Goal: Task Accomplishment & Management: Manage account settings

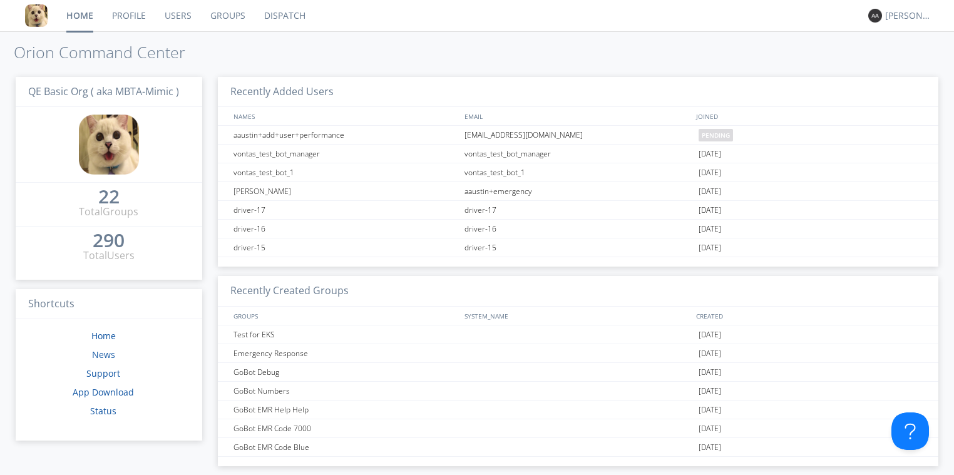
click at [177, 18] on link "Users" at bounding box center [178, 15] width 46 height 31
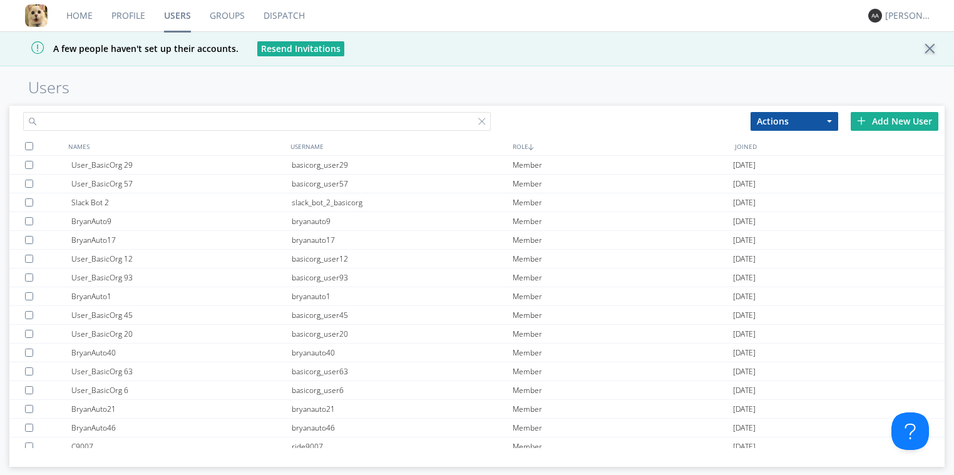
click at [177, 127] on input "text" at bounding box center [257, 121] width 468 height 19
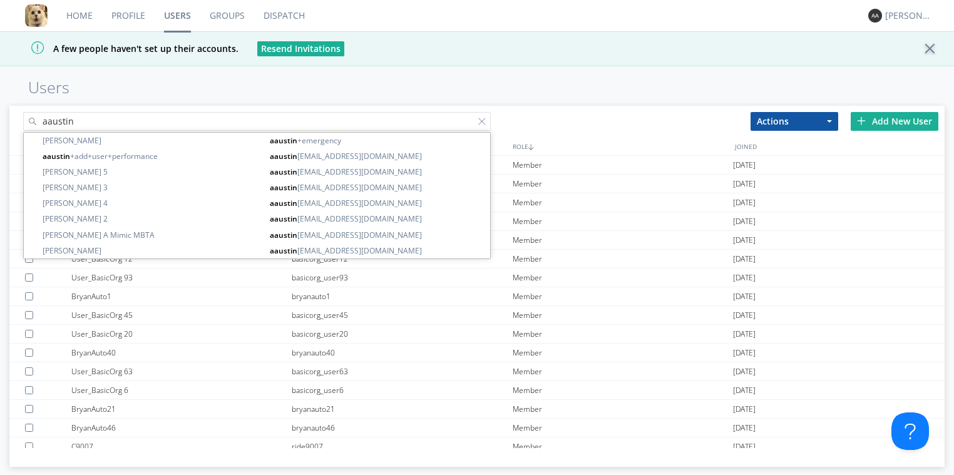
type input "aaustin"
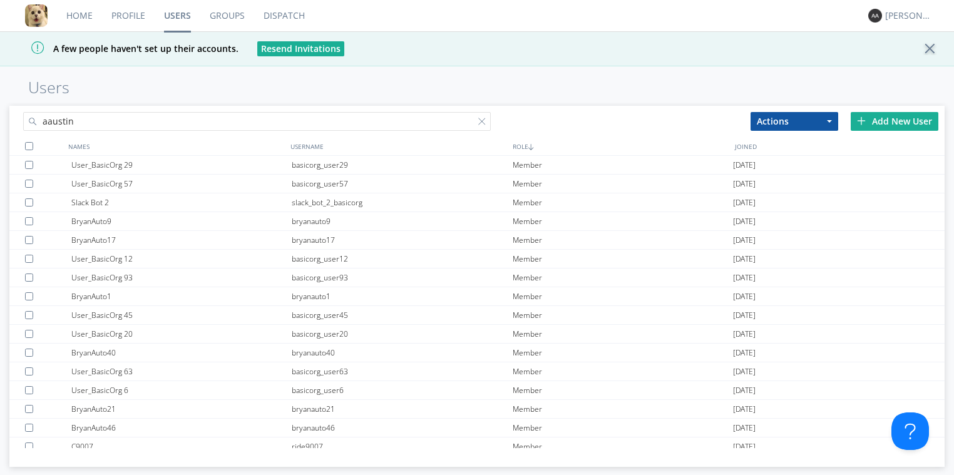
click at [904, 123] on div "Add New User" at bounding box center [895, 121] width 88 height 19
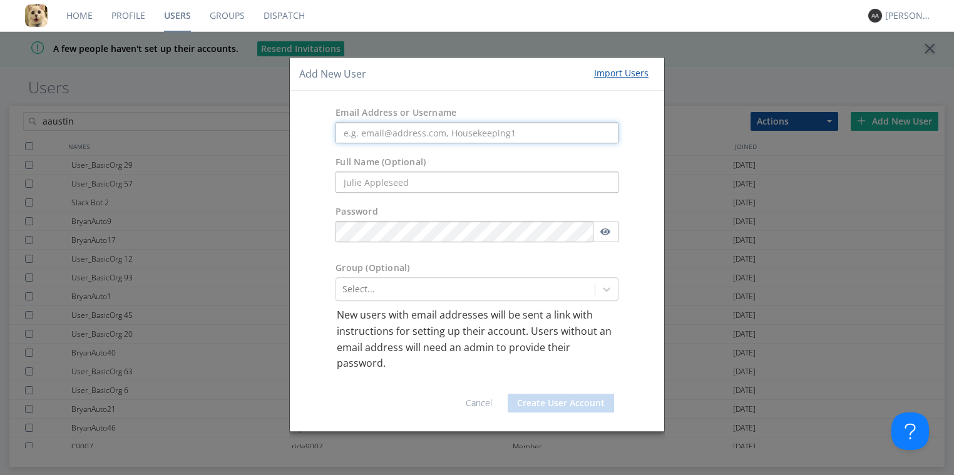
click at [375, 131] on input "text" at bounding box center [476, 133] width 283 height 21
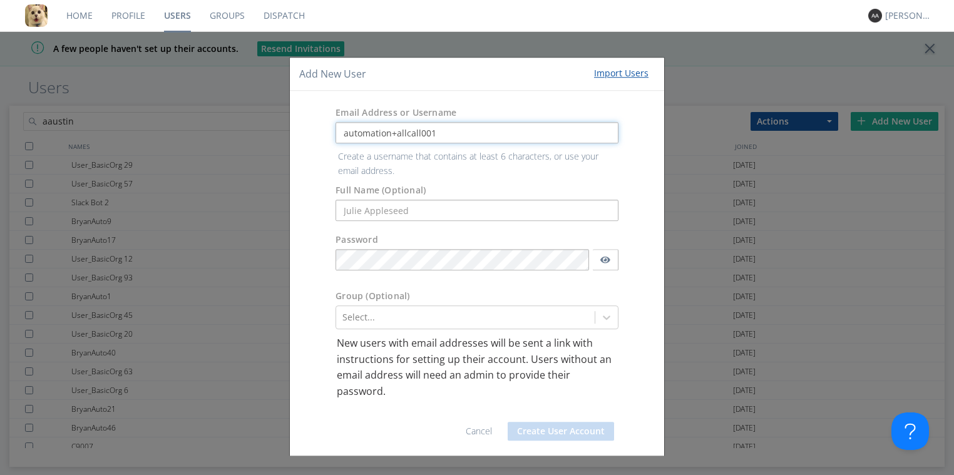
click at [424, 130] on input "automation+allcall001" at bounding box center [476, 133] width 283 height 21
type input "automation+allcall0001"
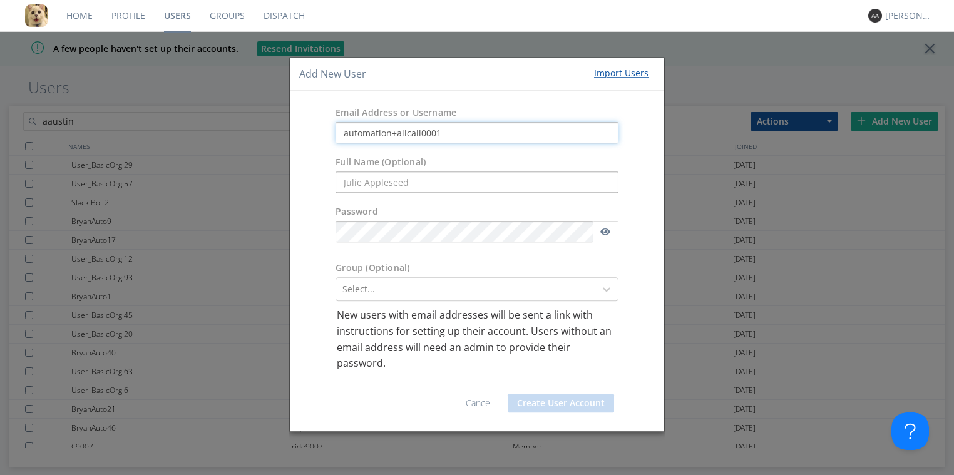
drag, startPoint x: 448, startPoint y: 131, endPoint x: 270, endPoint y: 121, distance: 178.0
click at [270, 121] on div "Add New User Import Users Email Address or Username automation+allcall0001 Full…" at bounding box center [477, 237] width 954 height 475
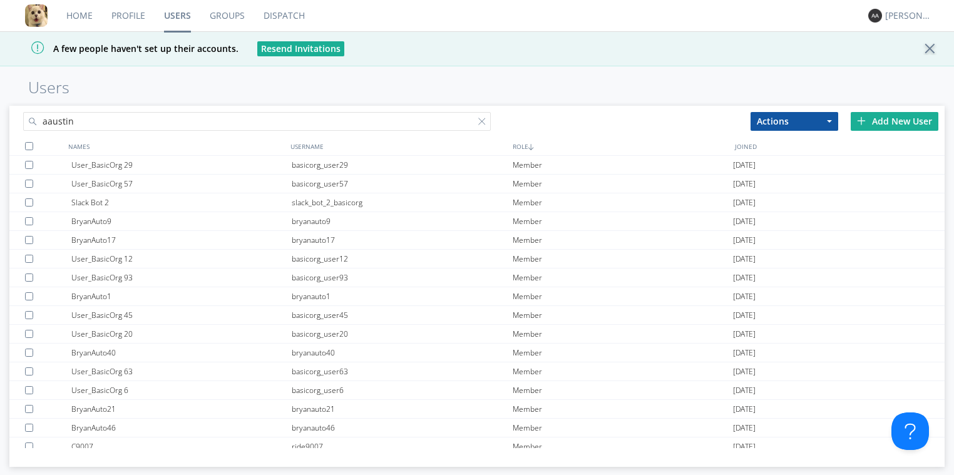
click at [886, 131] on div "Actions Add to Group Delete User Edit Settings Export Users Add New User" at bounding box center [844, 121] width 200 height 31
click at [888, 120] on div "Add New User" at bounding box center [895, 121] width 88 height 19
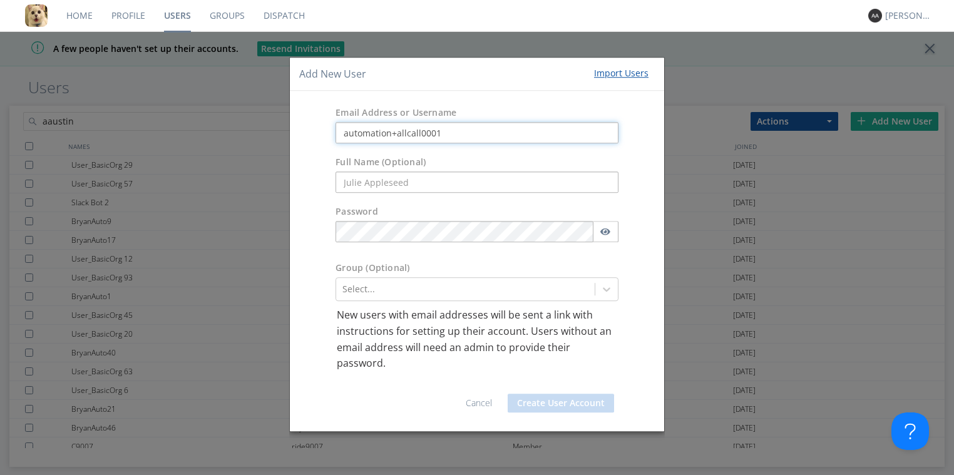
drag, startPoint x: 453, startPoint y: 130, endPoint x: 274, endPoint y: 128, distance: 179.0
click at [274, 128] on div "Add New User Import Users Email Address or Username automation+allcall0001 Full…" at bounding box center [477, 237] width 954 height 475
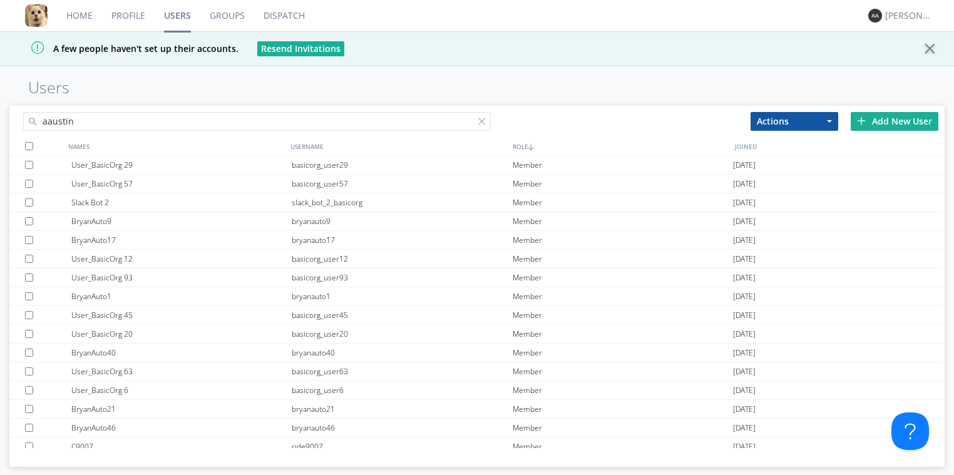
click at [896, 129] on div "Add New User" at bounding box center [895, 121] width 88 height 19
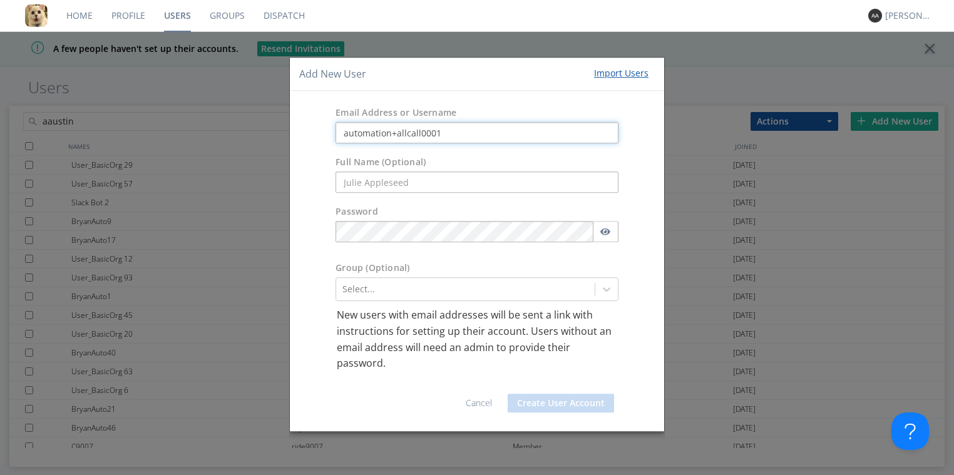
drag, startPoint x: 457, startPoint y: 130, endPoint x: 305, endPoint y: 121, distance: 151.7
click at [305, 121] on div "Email Address or Username automation+allcall0001" at bounding box center [477, 125] width 374 height 49
click at [395, 185] on input "text" at bounding box center [476, 182] width 283 height 21
paste input "automation+allcall0001"
click at [346, 178] on input "automation+allcall0001" at bounding box center [476, 182] width 283 height 21
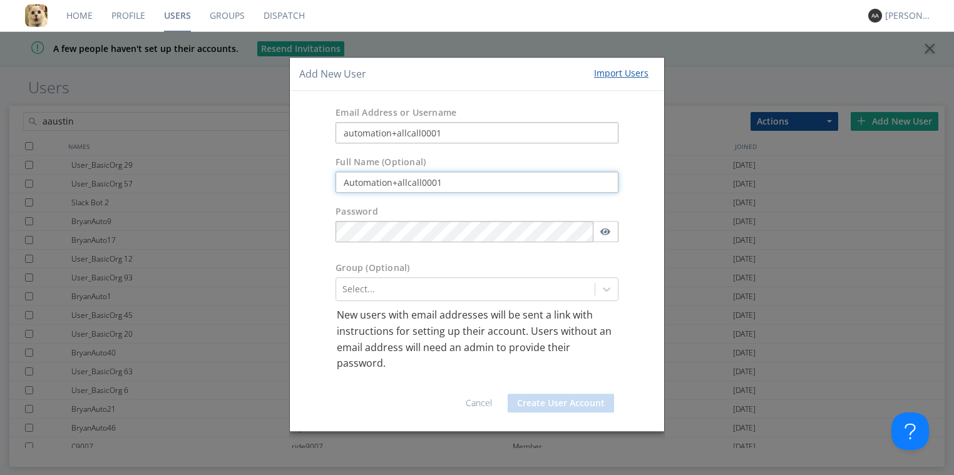
type input "Automation+allcall0001"
drag, startPoint x: 495, startPoint y: 137, endPoint x: 342, endPoint y: 120, distance: 154.3
click at [342, 120] on div "Email Address or Username automation+allcall0001" at bounding box center [477, 125] width 374 height 49
click at [367, 295] on div at bounding box center [465, 289] width 246 height 15
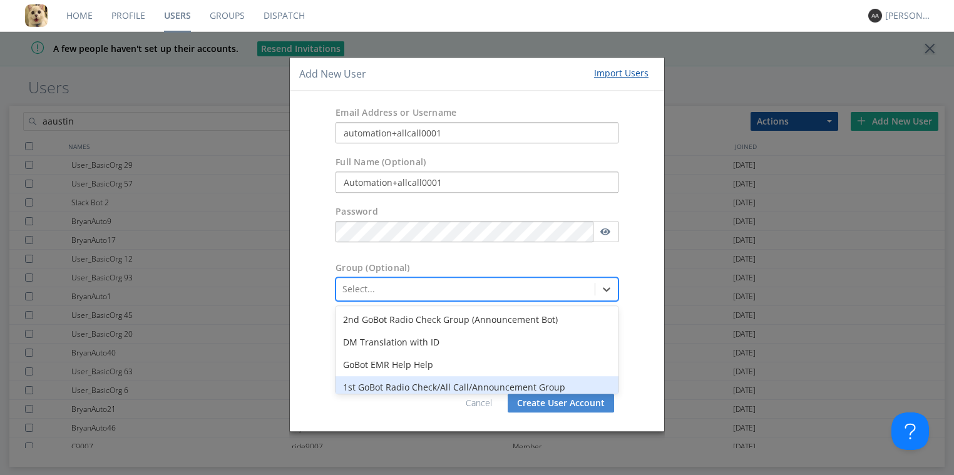
click at [414, 387] on div "1st GoBot Radio Check/All Call/Announcement Group" at bounding box center [476, 388] width 283 height 23
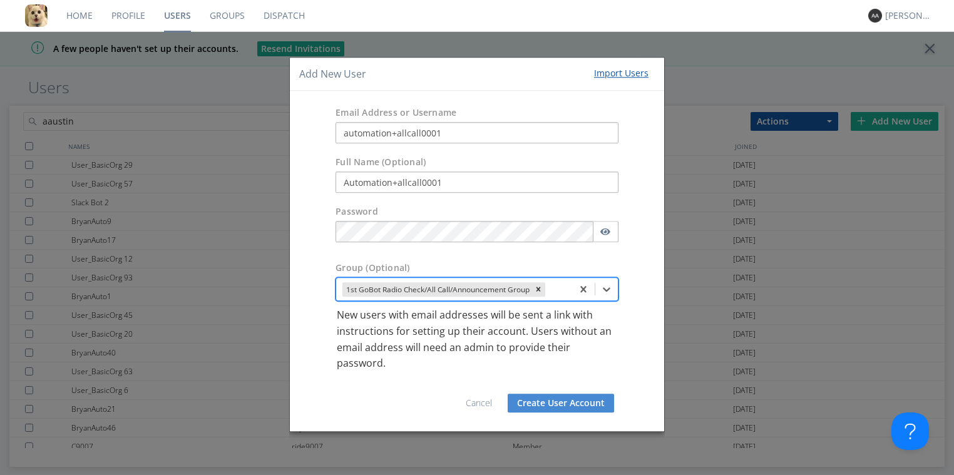
click at [573, 404] on button "Create User Account" at bounding box center [561, 403] width 106 height 19
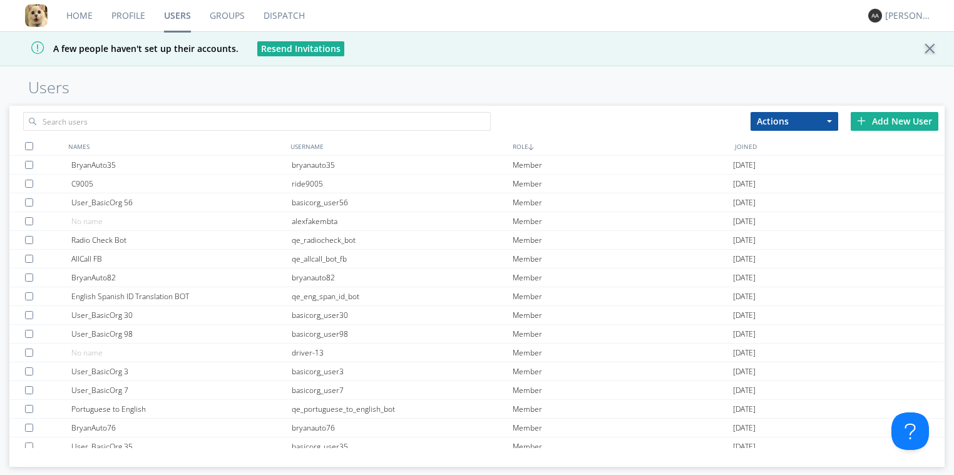
click at [904, 117] on div "Add New User" at bounding box center [895, 121] width 88 height 19
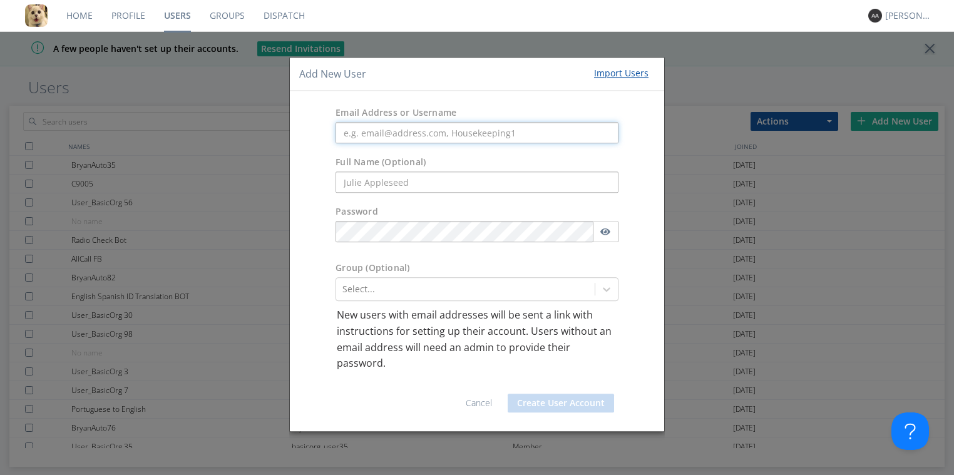
click at [382, 131] on input "text" at bounding box center [476, 133] width 283 height 21
paste input "automation+allcall0002"
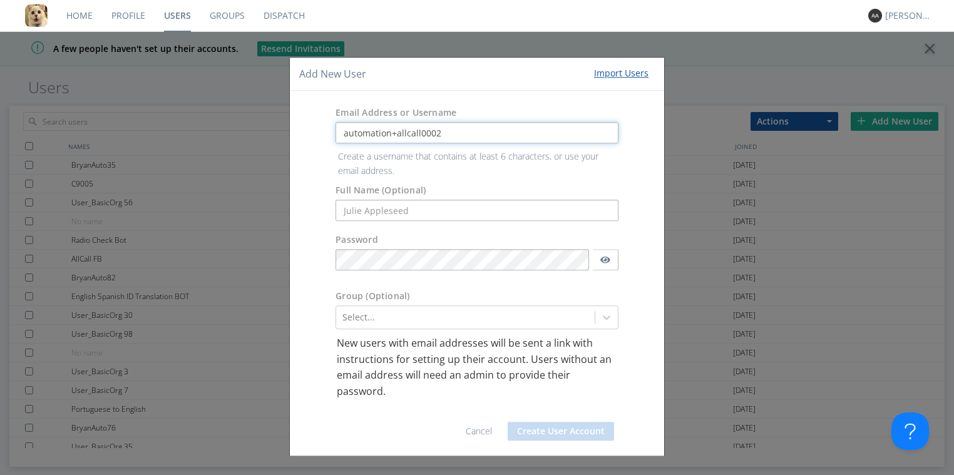
type input "automation+allcall0002"
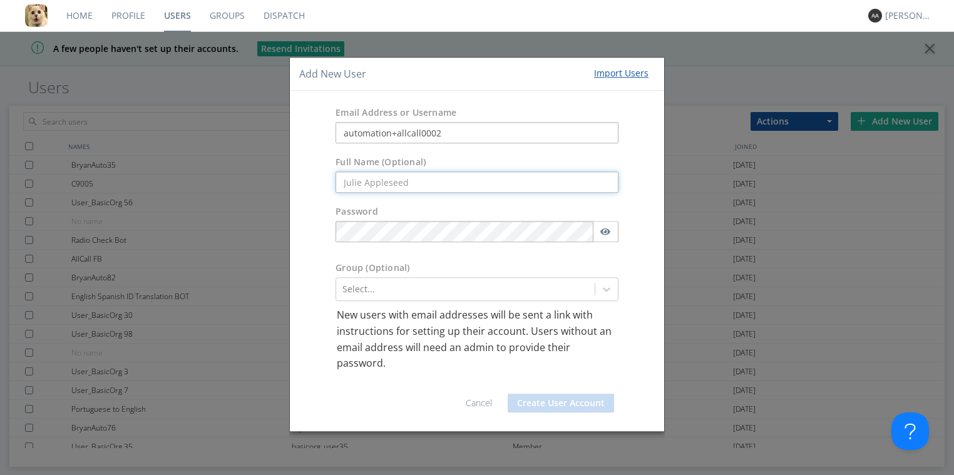
click at [377, 205] on form "Email Address or Username automation+allcall0002 Full Name (Optional) Password …" at bounding box center [477, 261] width 356 height 321
paste input "automation+allcall0002"
click at [346, 182] on input "automation+allcall0002" at bounding box center [476, 182] width 283 height 21
type input "Automation+allcall0002"
click at [324, 264] on div "Group (Optional) Select..." at bounding box center [477, 282] width 374 height 52
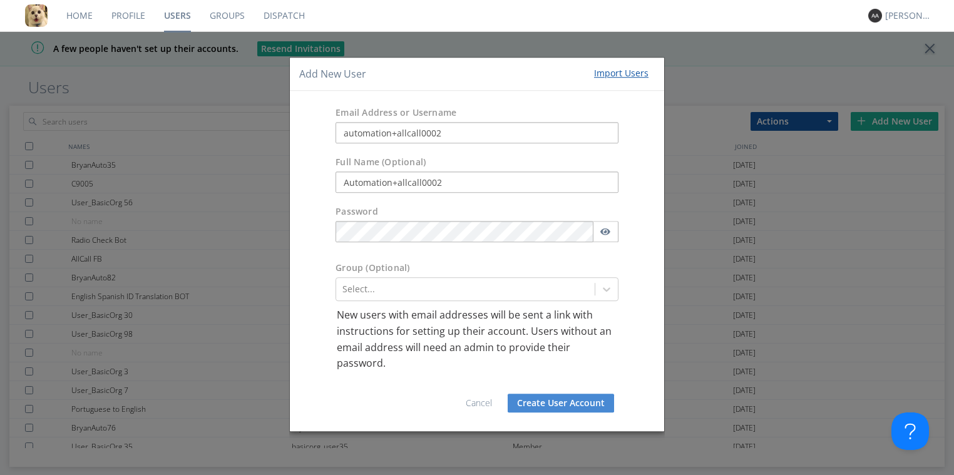
click at [304, 324] on form "Email Address or Username automation+allcall0002 Full Name (Optional) Automatio…" at bounding box center [477, 261] width 356 height 321
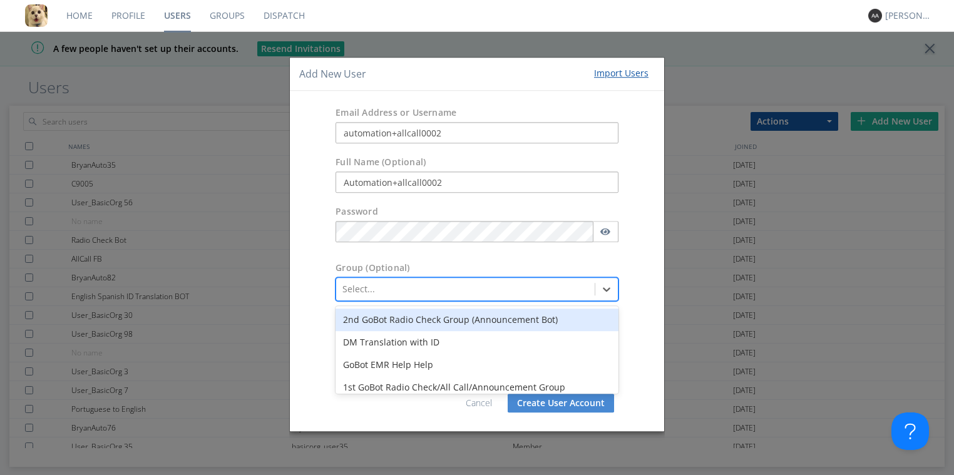
click at [364, 290] on div at bounding box center [465, 289] width 246 height 15
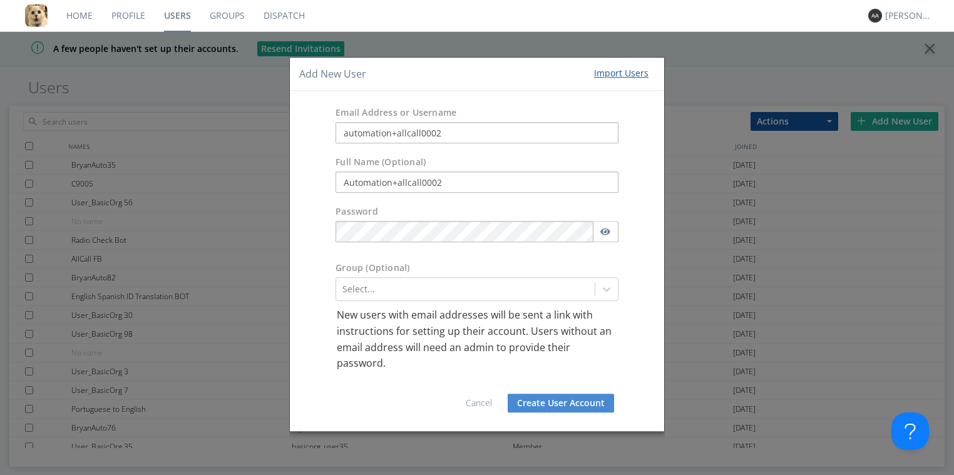
click at [469, 264] on div "Group (Optional)" at bounding box center [477, 270] width 302 height 16
click at [557, 399] on button "Create User Account" at bounding box center [561, 403] width 106 height 19
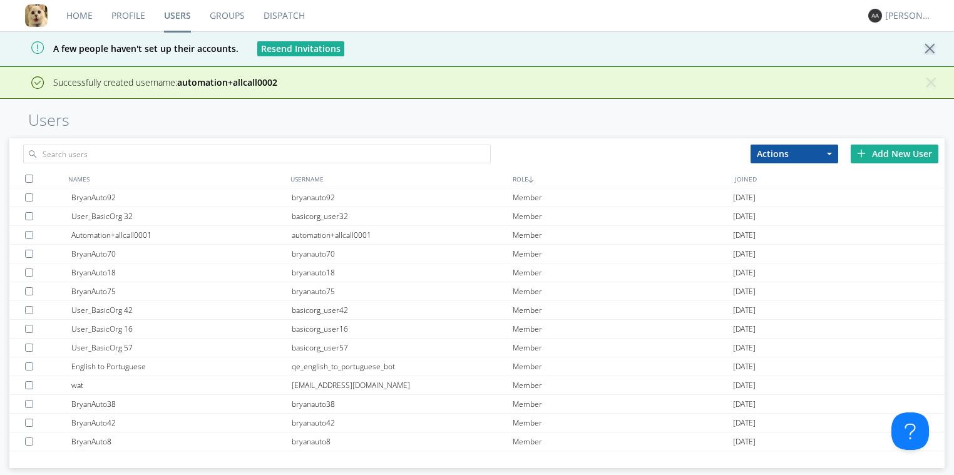
click at [232, 22] on link "Groups" at bounding box center [227, 15] width 54 height 31
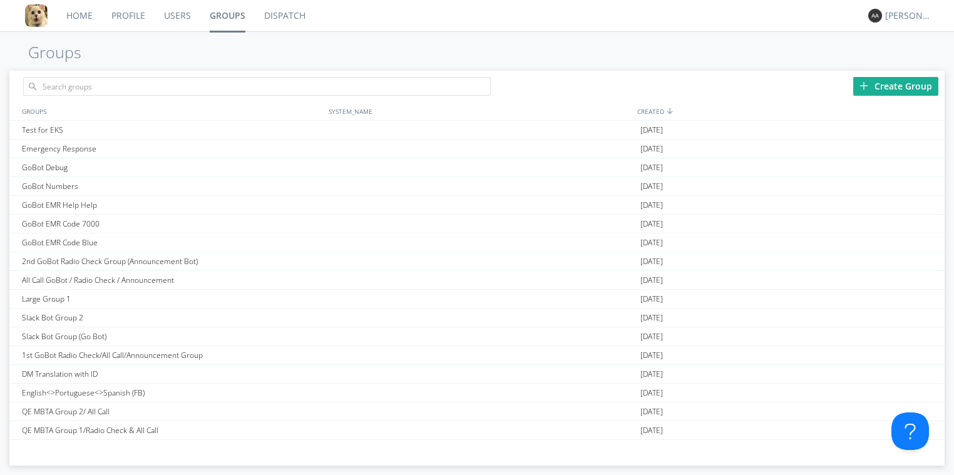
click at [304, 14] on link "Dispatch" at bounding box center [285, 15] width 60 height 31
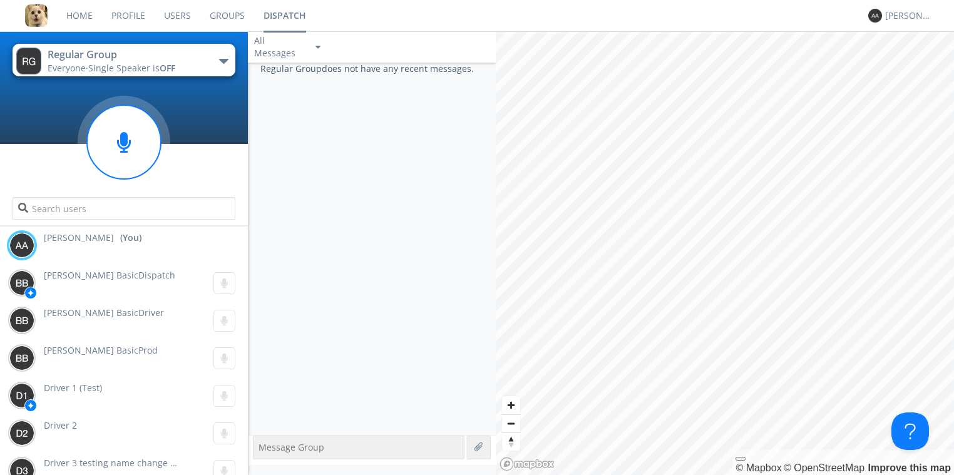
click at [195, 61] on button "Regular Group Everyone · Single Speaker is OFF" at bounding box center [124, 60] width 223 height 33
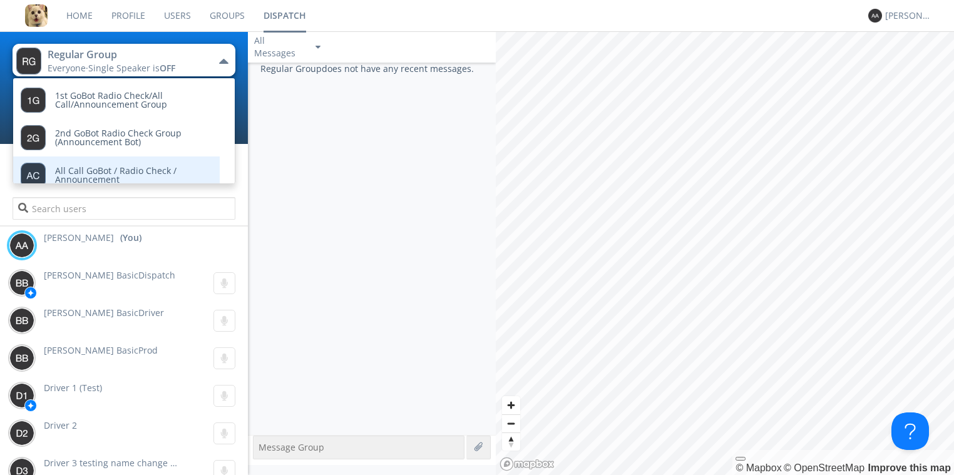
scroll to position [75, 0]
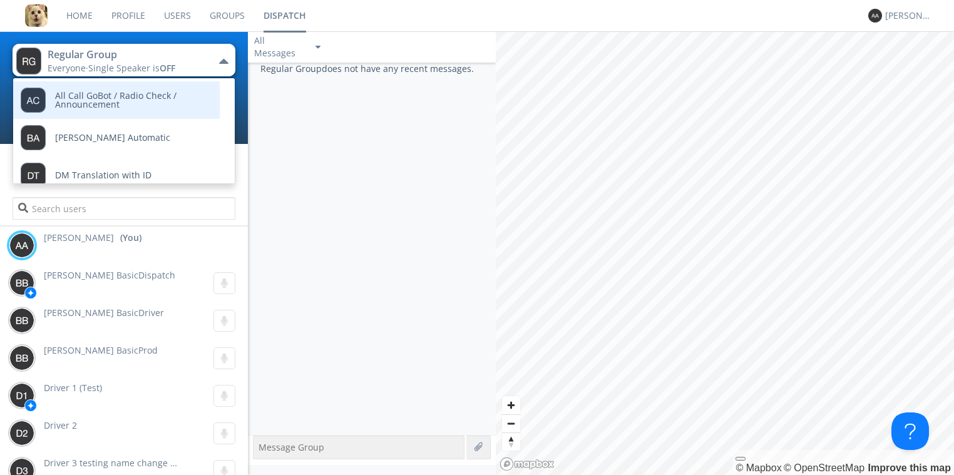
click at [150, 104] on span "All Call GoBot / Radio Check / Announcement" at bounding box center [128, 100] width 146 height 9
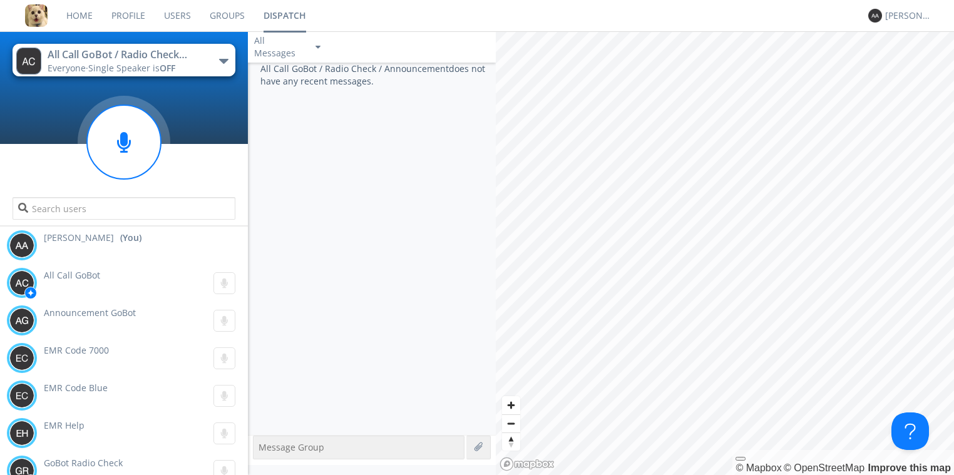
click at [185, 51] on div "All Call GoBot / Radio Check / Announcement" at bounding box center [118, 55] width 141 height 14
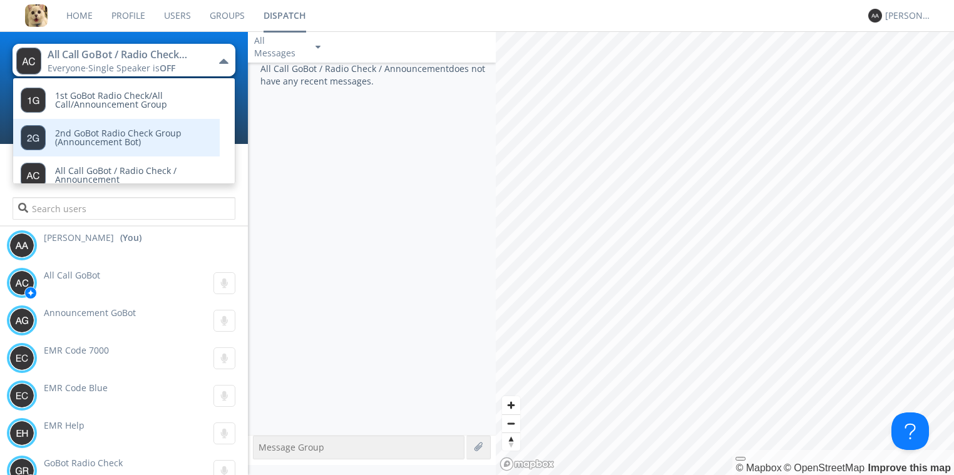
click at [161, 137] on span "2nd GoBot Radio Check Group (Announcement Bot)" at bounding box center [128, 137] width 146 height 9
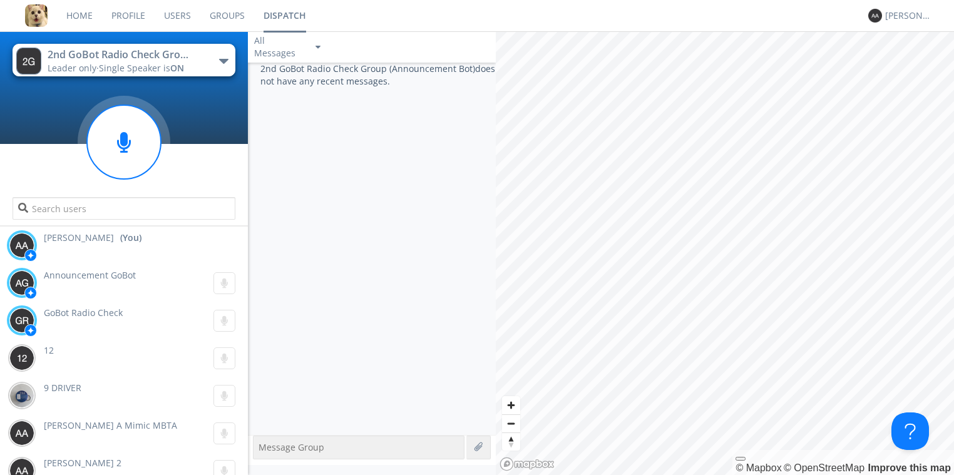
click at [217, 68] on button "2nd GoBot Radio Check Group (Announcement Bot) Leader only · Single Speaker is …" at bounding box center [124, 60] width 223 height 33
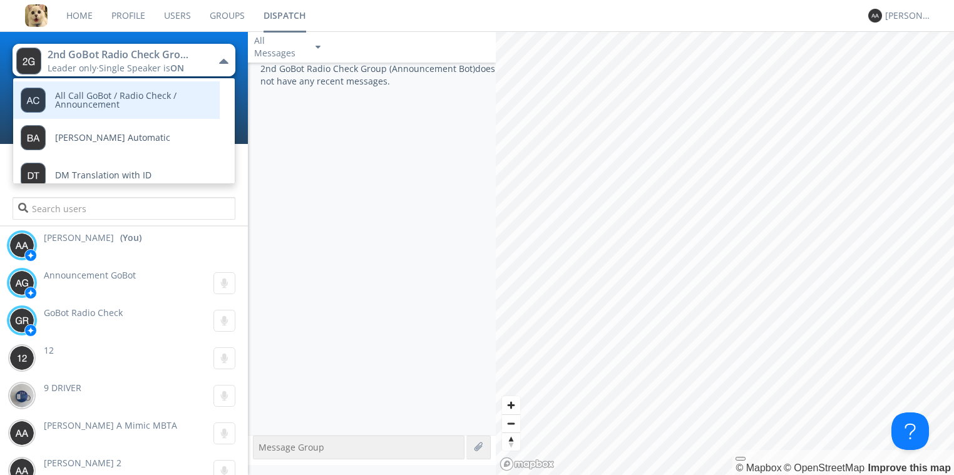
click at [161, 105] on span "All Call GoBot / Radio Check / Announcement" at bounding box center [128, 100] width 146 height 9
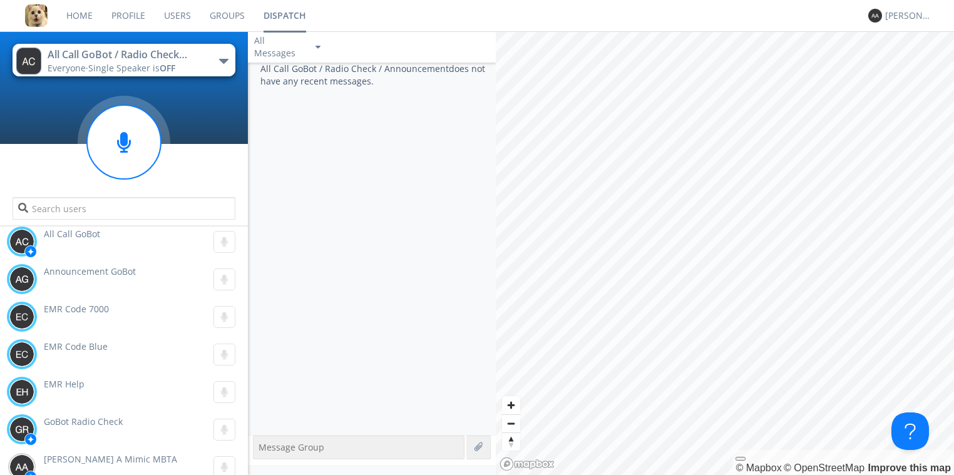
scroll to position [0, 0]
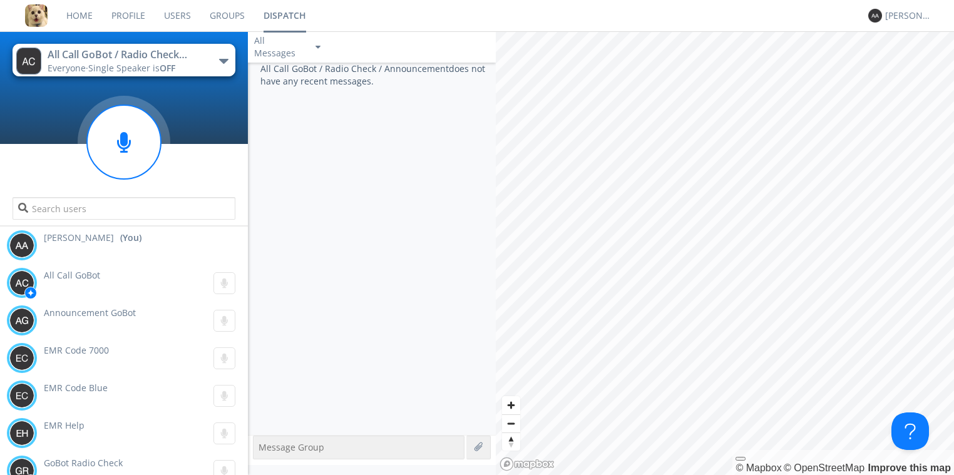
click at [220, 21] on link "Groups" at bounding box center [227, 15] width 54 height 31
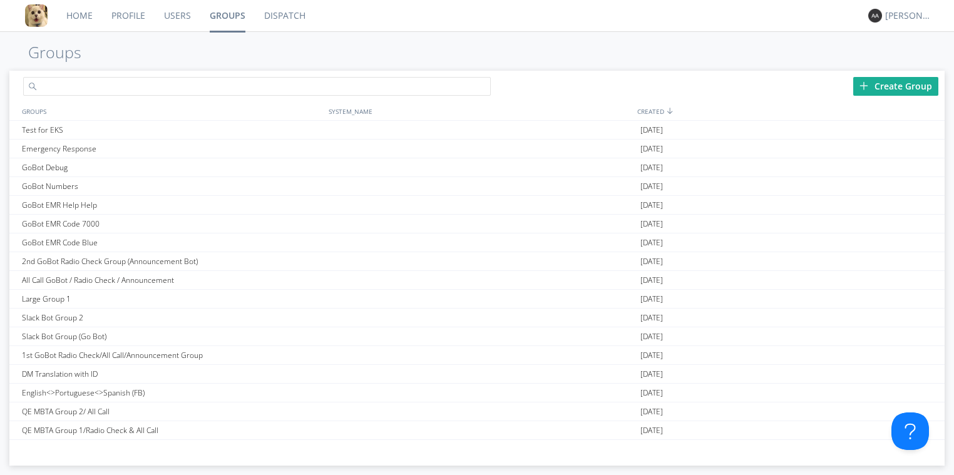
click at [95, 86] on input "text" at bounding box center [257, 86] width 468 height 19
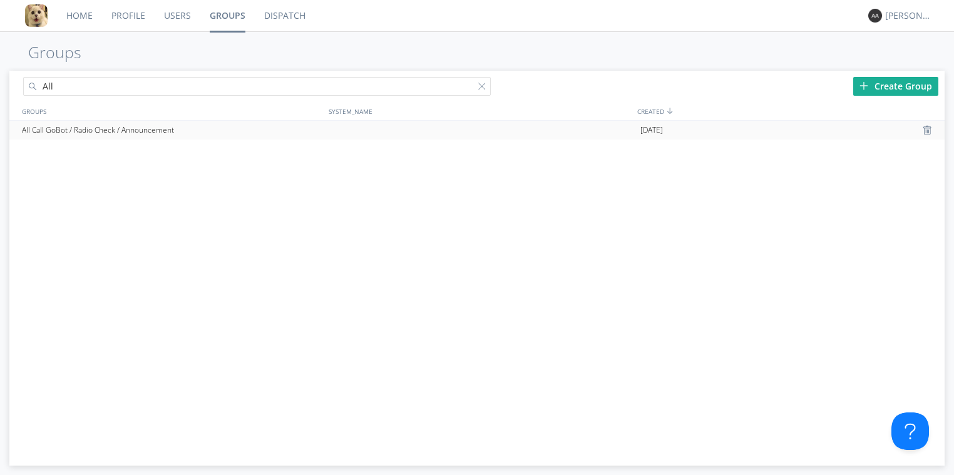
type input "All"
click at [207, 126] on div "All Call GoBot / Radio Check / Announcement" at bounding box center [172, 130] width 307 height 19
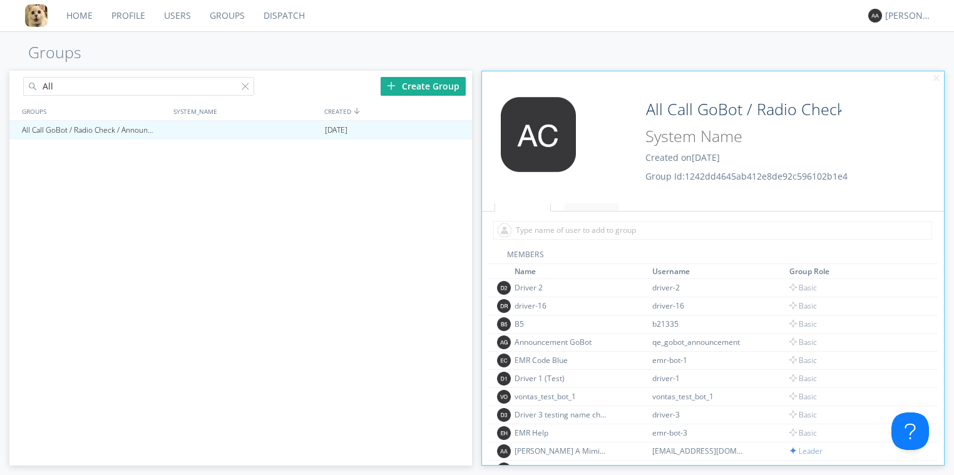
scroll to position [21, 0]
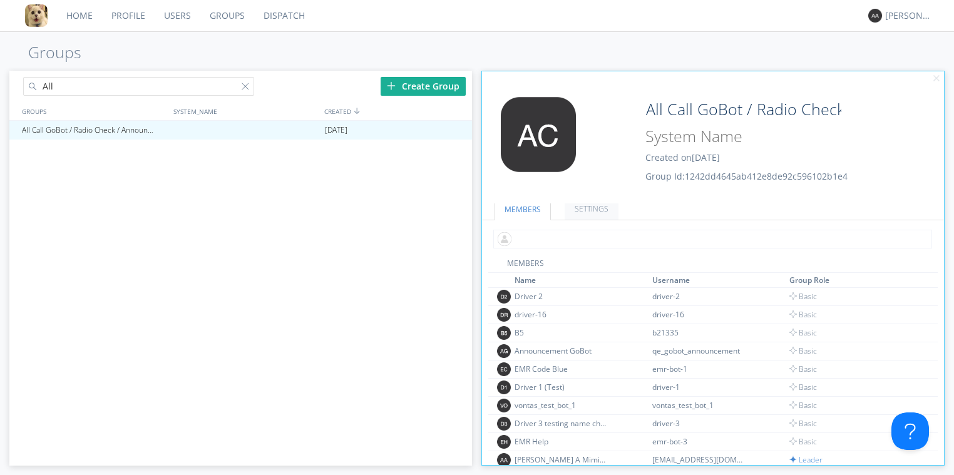
click at [531, 237] on input "text" at bounding box center [712, 239] width 439 height 19
type input "automation"
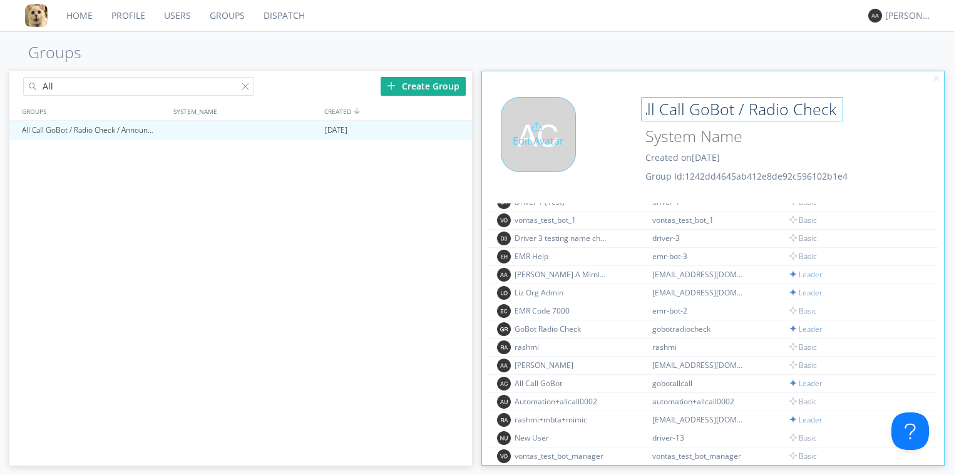
scroll to position [0, 0]
drag, startPoint x: 839, startPoint y: 111, endPoint x: 613, endPoint y: 103, distance: 226.7
click at [613, 103] on div "Edit Avatar All Call GoBot / Radio Check / Announcement Created on [DATE] Group…" at bounding box center [713, 150] width 474 height 119
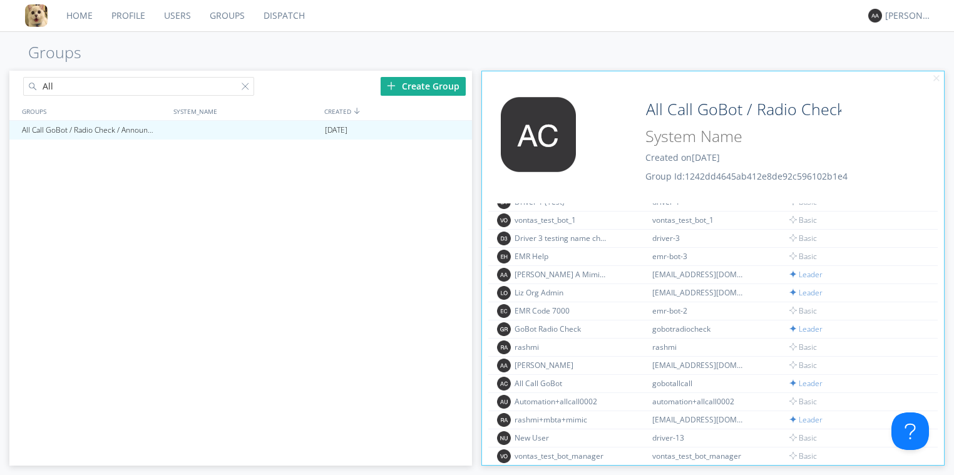
click at [593, 69] on div "All Create Group GROUPS SYSTEM_NAME CREATED All Call GoBot / Radio Check / Anno…" at bounding box center [476, 266] width 935 height 396
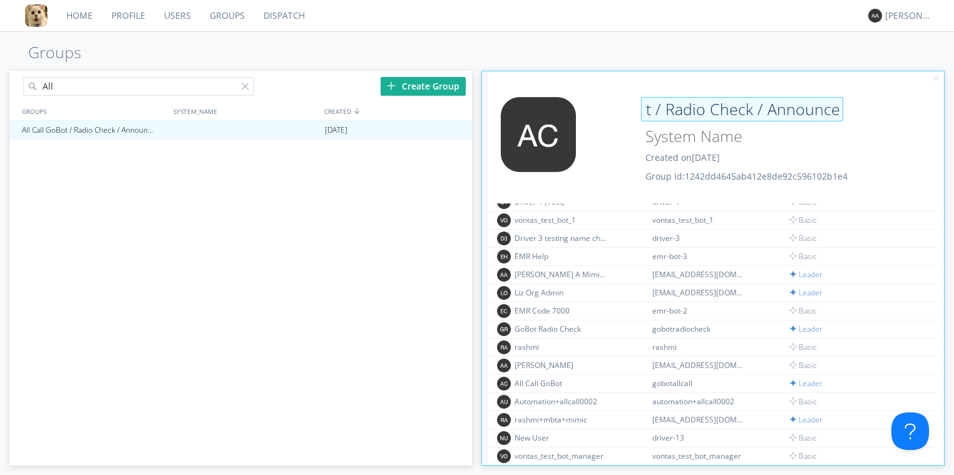
scroll to position [0, 121]
drag, startPoint x: 646, startPoint y: 112, endPoint x: 842, endPoint y: 116, distance: 196.6
click at [842, 116] on div "All Call GoBot / Radio Check / Announcement" at bounding box center [766, 109] width 250 height 25
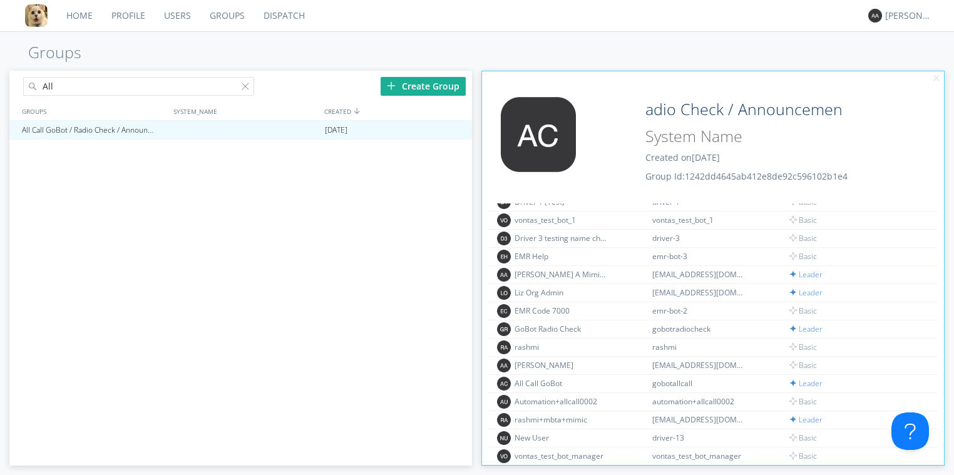
scroll to position [0, 0]
click at [632, 78] on div "Edit Avatar All Call GoBot / Radio Check / Announcement Created on [DATE] Group…" at bounding box center [713, 137] width 474 height 145
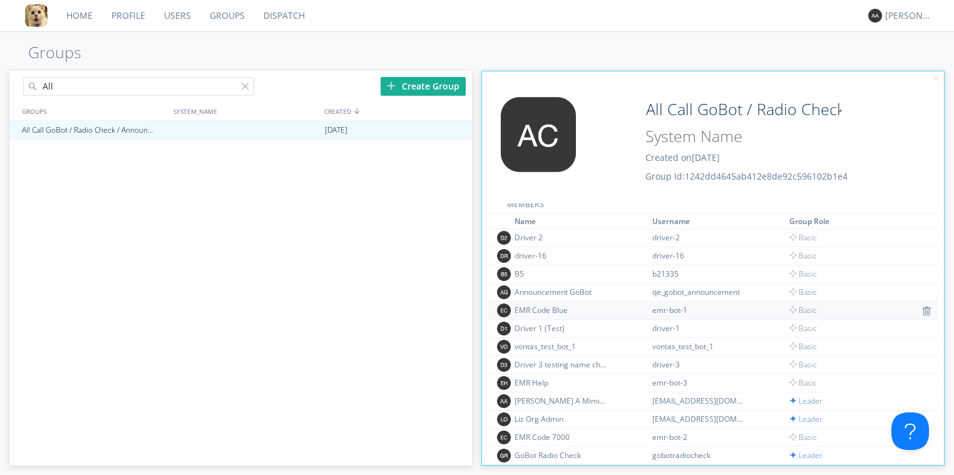
scroll to position [75, 0]
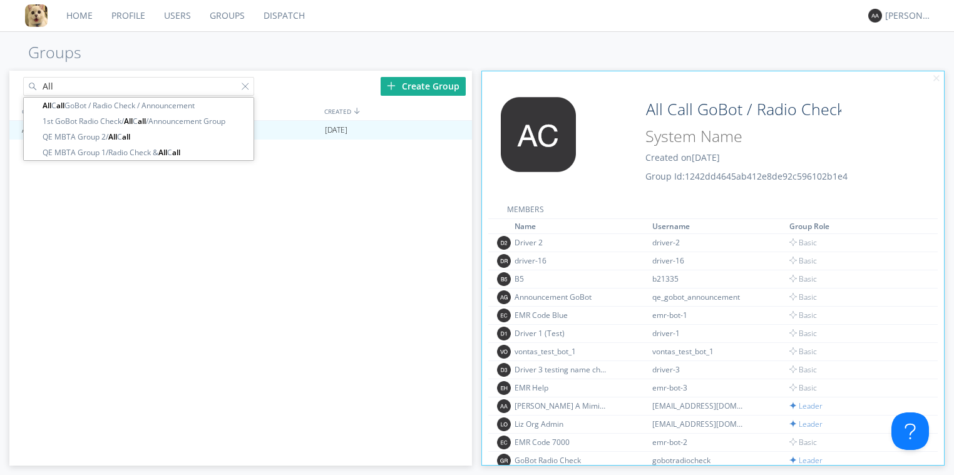
click at [146, 88] on input "All" at bounding box center [138, 86] width 231 height 19
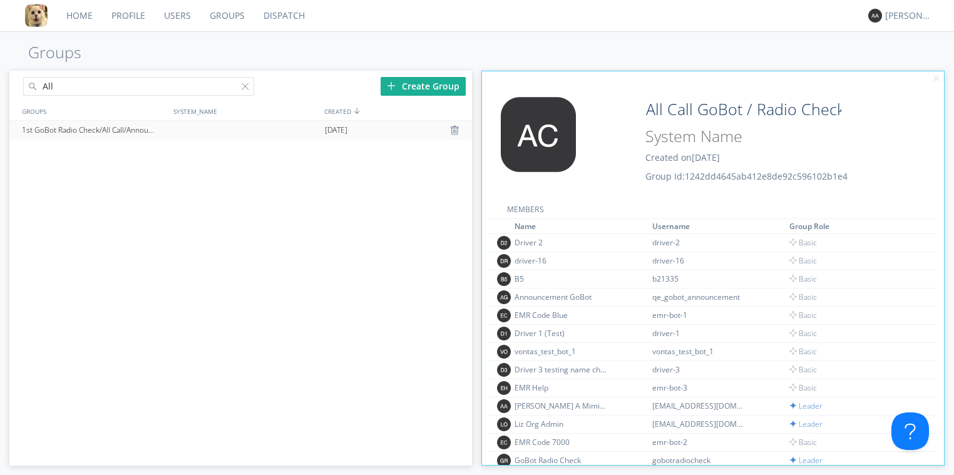
click at [129, 130] on div "1st GoBot Radio Check/All Call/Announcement Group" at bounding box center [94, 130] width 150 height 19
type input "1st GoBot Radio Check/All Call/Announcement Group"
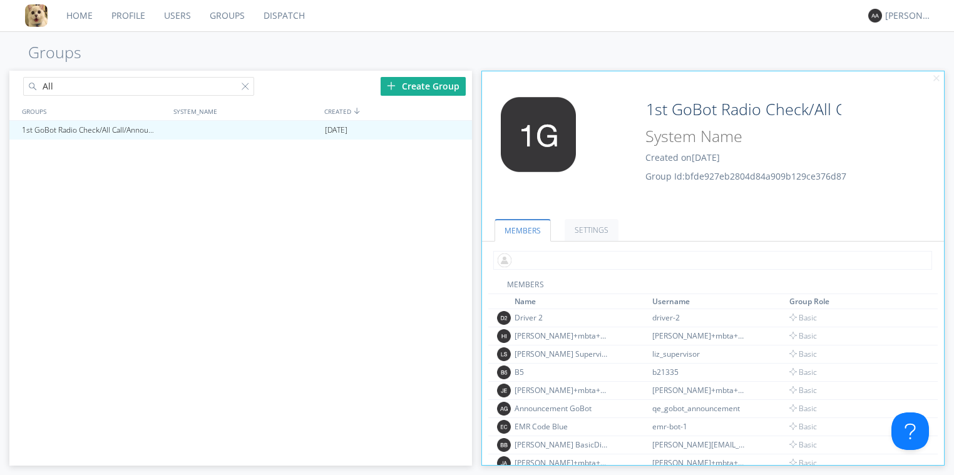
click at [554, 253] on input "text" at bounding box center [712, 260] width 439 height 19
type input "u"
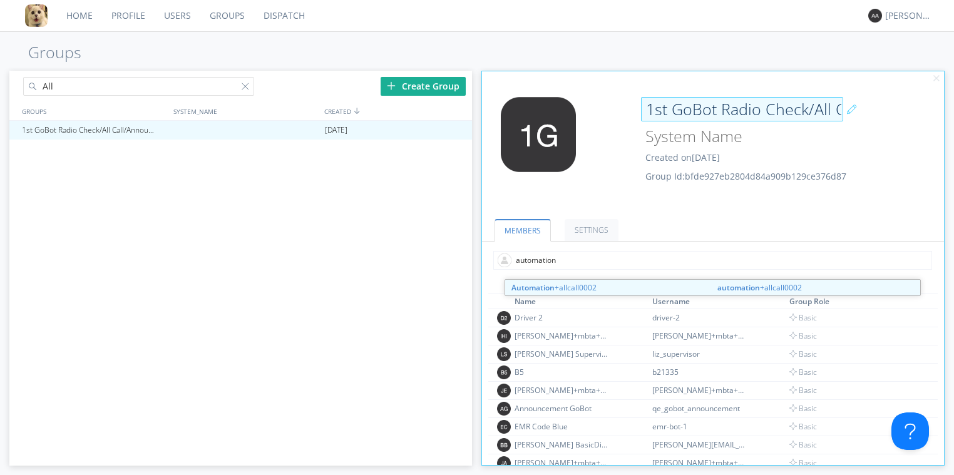
type input "automation"
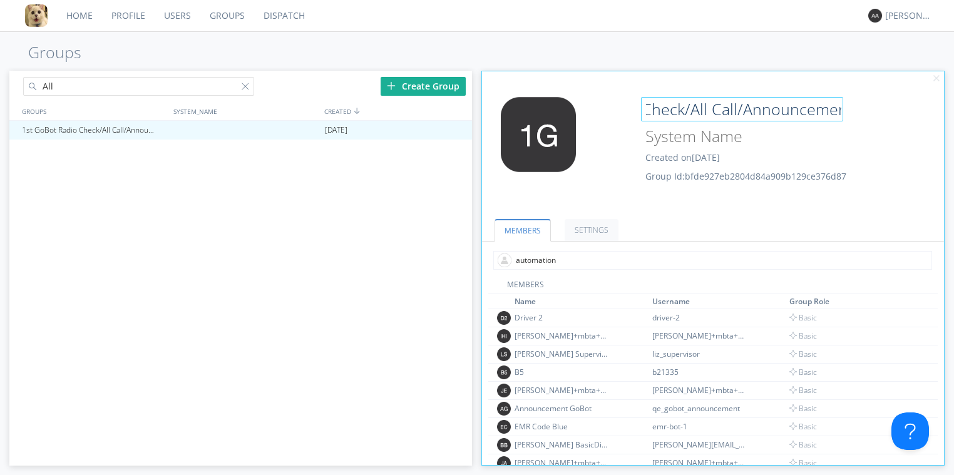
scroll to position [0, 179]
drag, startPoint x: 648, startPoint y: 108, endPoint x: 864, endPoint y: 108, distance: 215.9
click at [864, 108] on div "1st GoBot Radio Check/All Call/Announcement Group" at bounding box center [766, 109] width 250 height 25
click at [847, 130] on div at bounding box center [766, 137] width 250 height 24
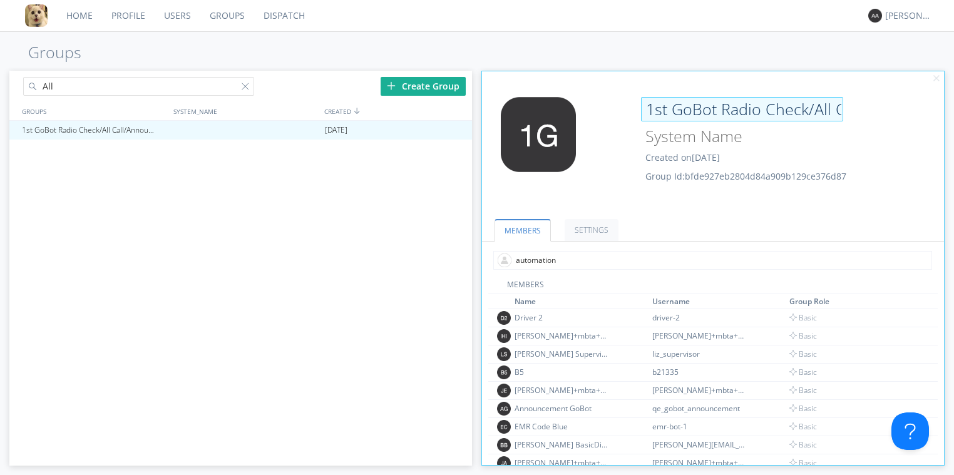
type input "undefined"
click at [788, 110] on input "1st GoBot Radio Check/All Call/Announcement Group" at bounding box center [742, 109] width 202 height 25
drag, startPoint x: 645, startPoint y: 108, endPoint x: 858, endPoint y: 110, distance: 213.4
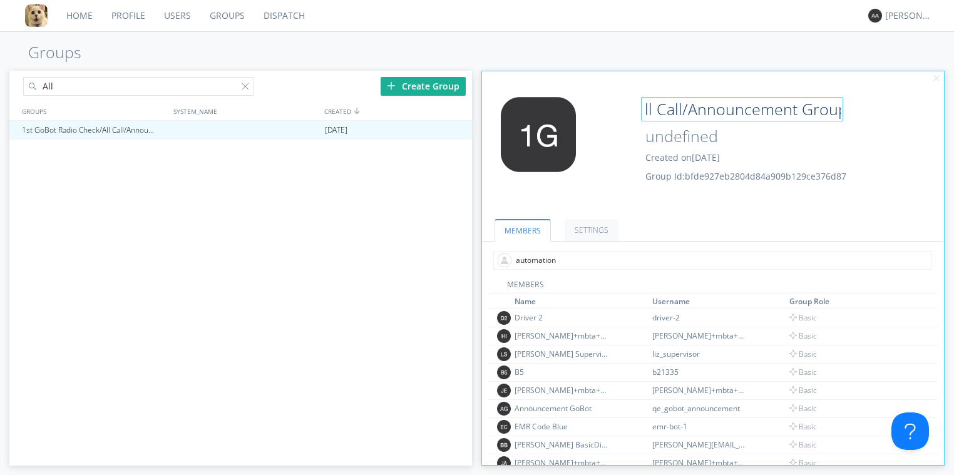
click at [858, 110] on div "1st GoBot Radio Check/All Call/Announcement Group" at bounding box center [766, 109] width 250 height 25
click at [904, 133] on div "Edit Avatar 1st GoBot Radio Check/All Call/Announcement Group undefined Created…" at bounding box center [713, 150] width 474 height 119
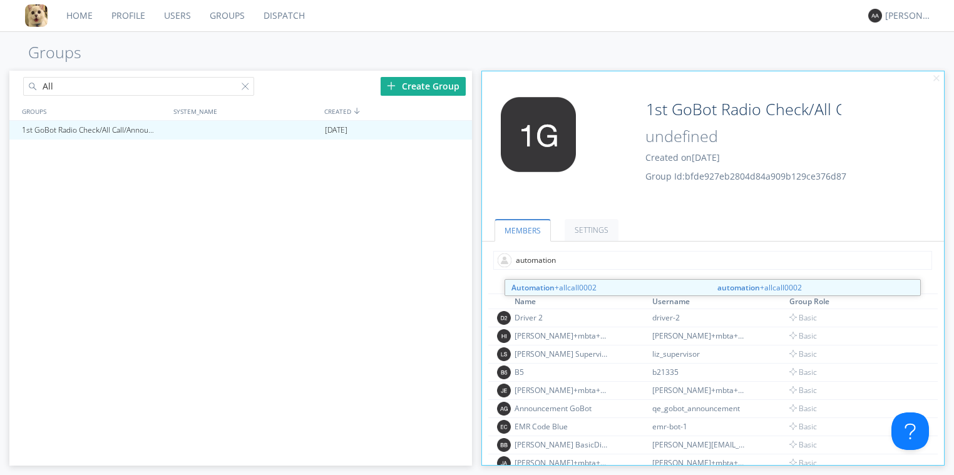
click at [555, 259] on input "automation" at bounding box center [712, 260] width 439 height 19
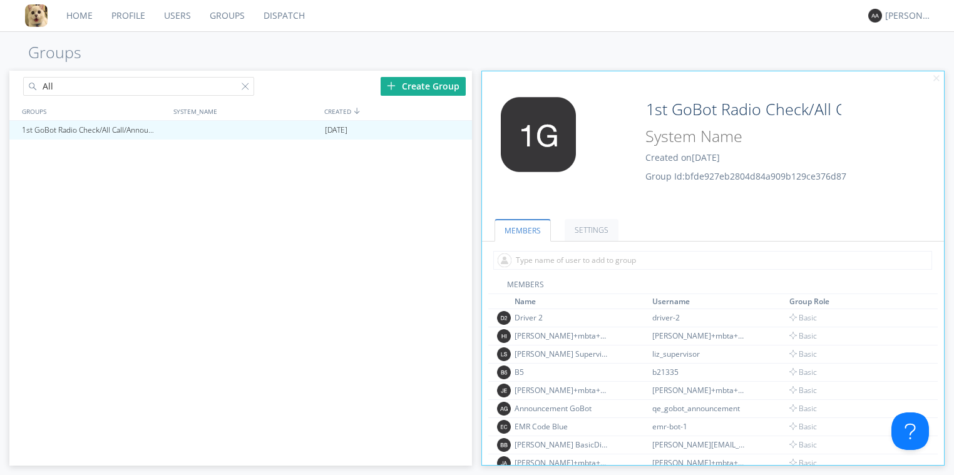
click at [66, 83] on input "All" at bounding box center [138, 86] width 231 height 19
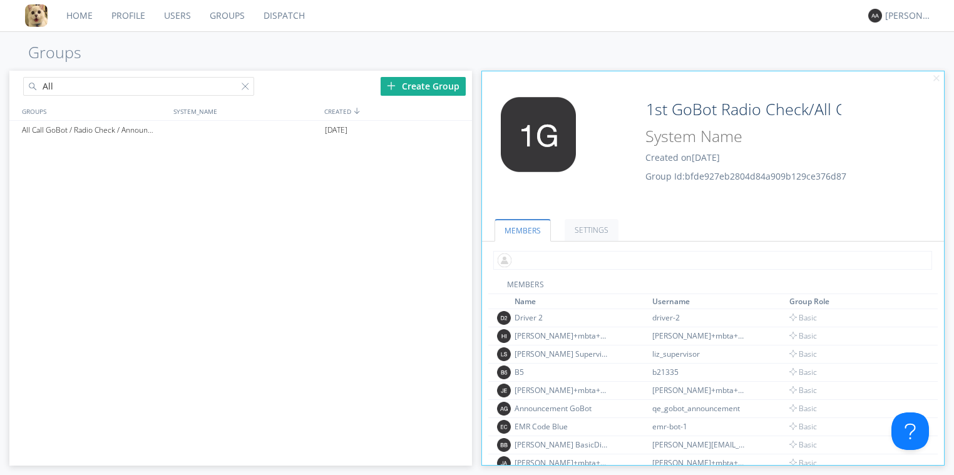
click at [550, 256] on input "text" at bounding box center [712, 260] width 439 height 19
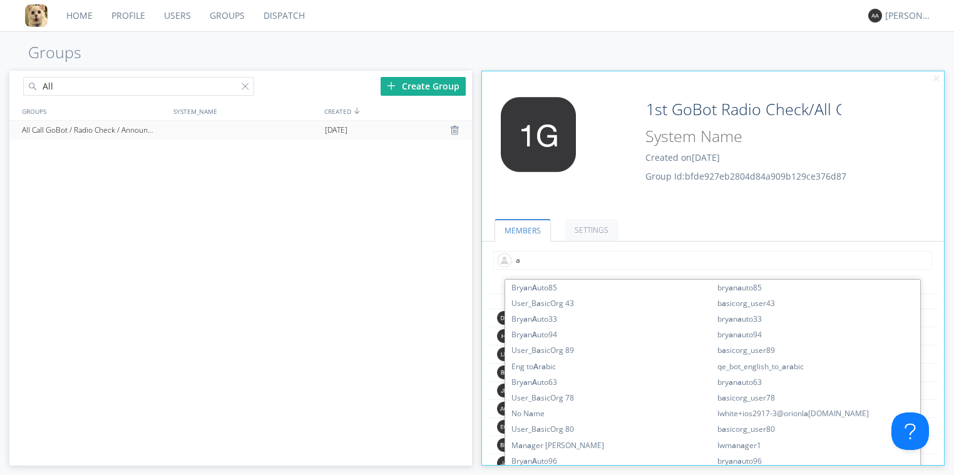
type input "a"
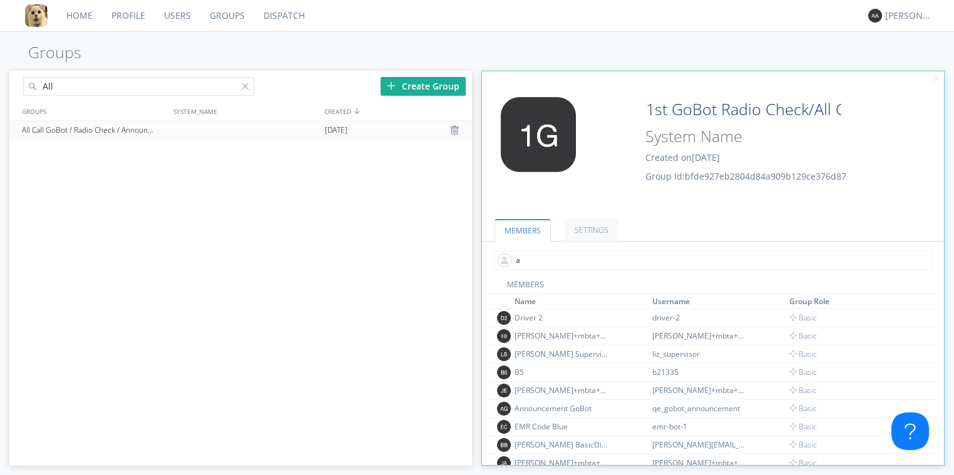
click at [115, 131] on div "All Call GoBot / Radio Check / Announcement" at bounding box center [94, 130] width 150 height 19
type input "All Call GoBot / Radio Check / Announcement"
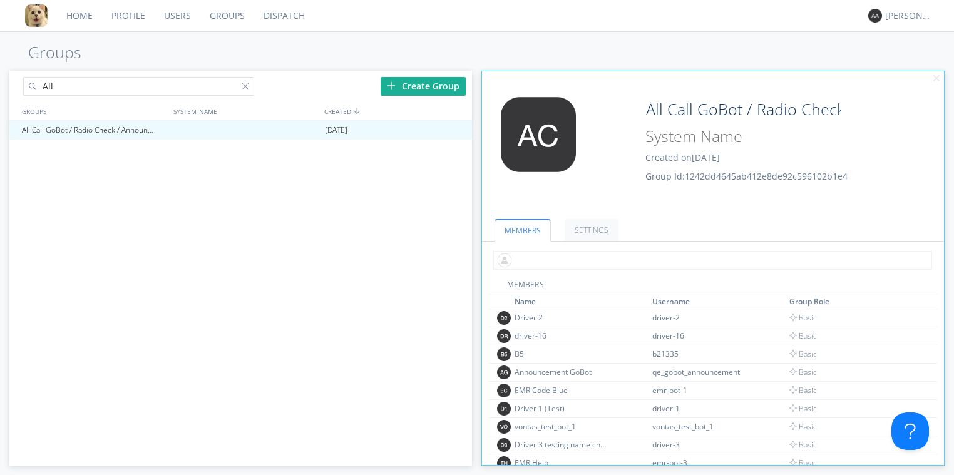
click at [536, 262] on input "text" at bounding box center [712, 260] width 439 height 19
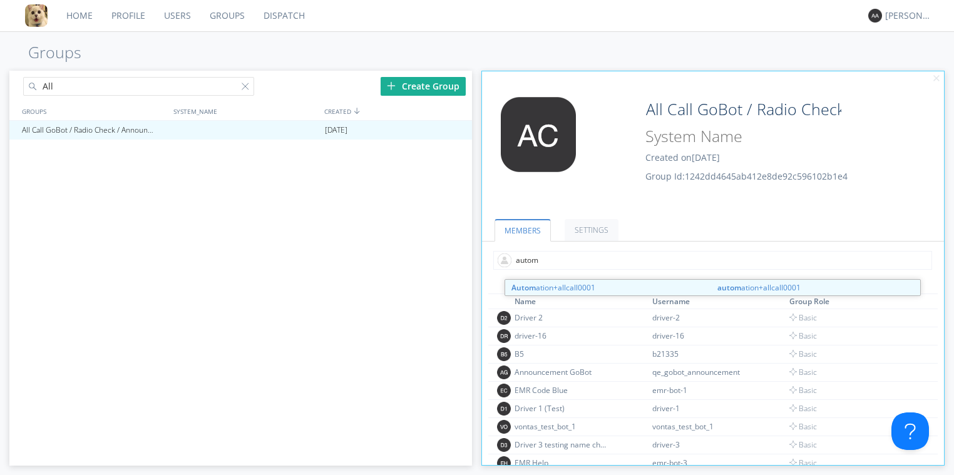
type input "automa"
